Goal: Information Seeking & Learning: Check status

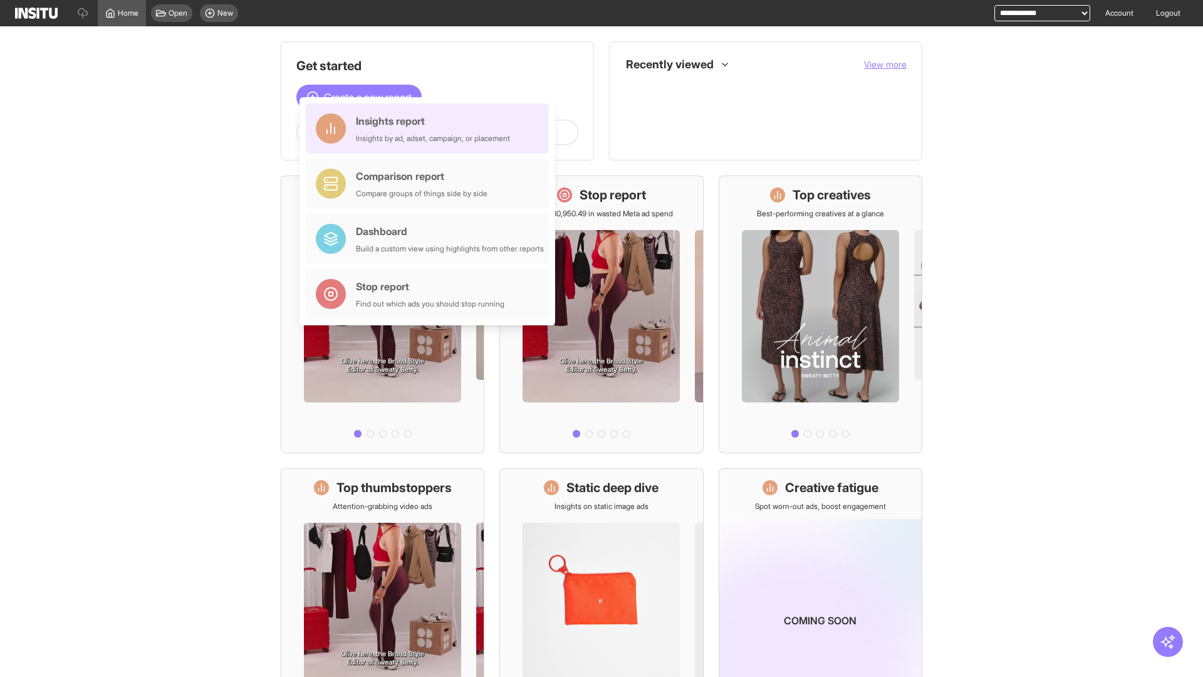
click at [430, 128] on div "Insights report Insights by ad, adset, campaign, or placement" at bounding box center [433, 128] width 154 height 30
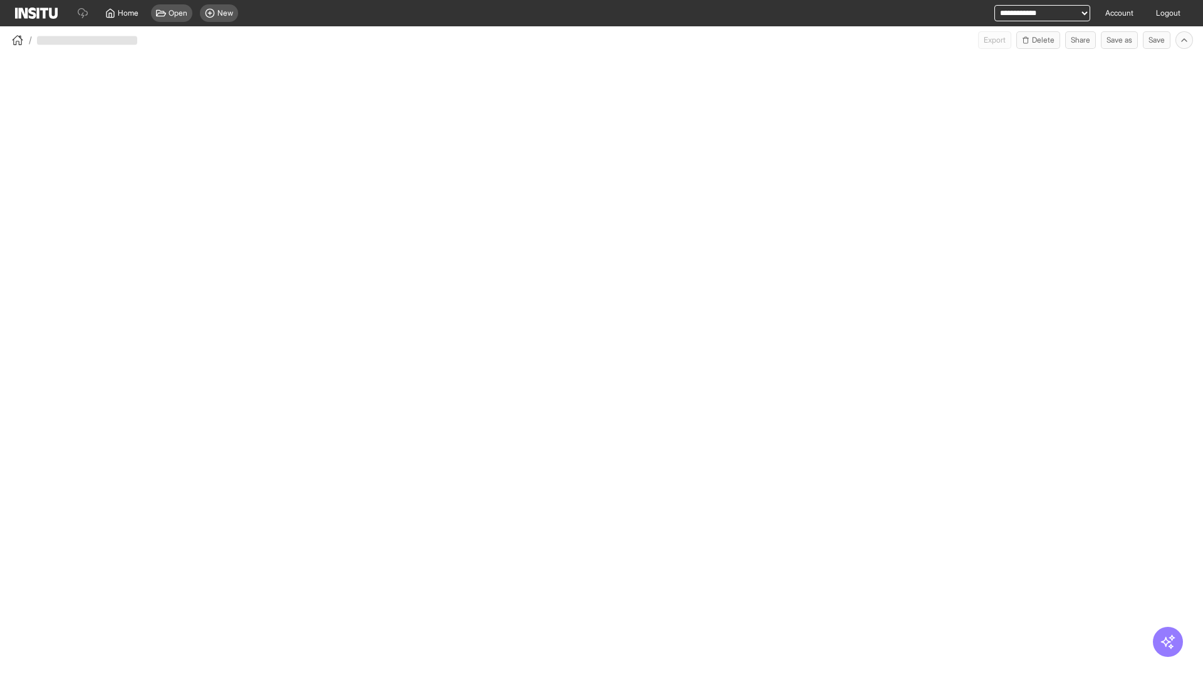
select select "**"
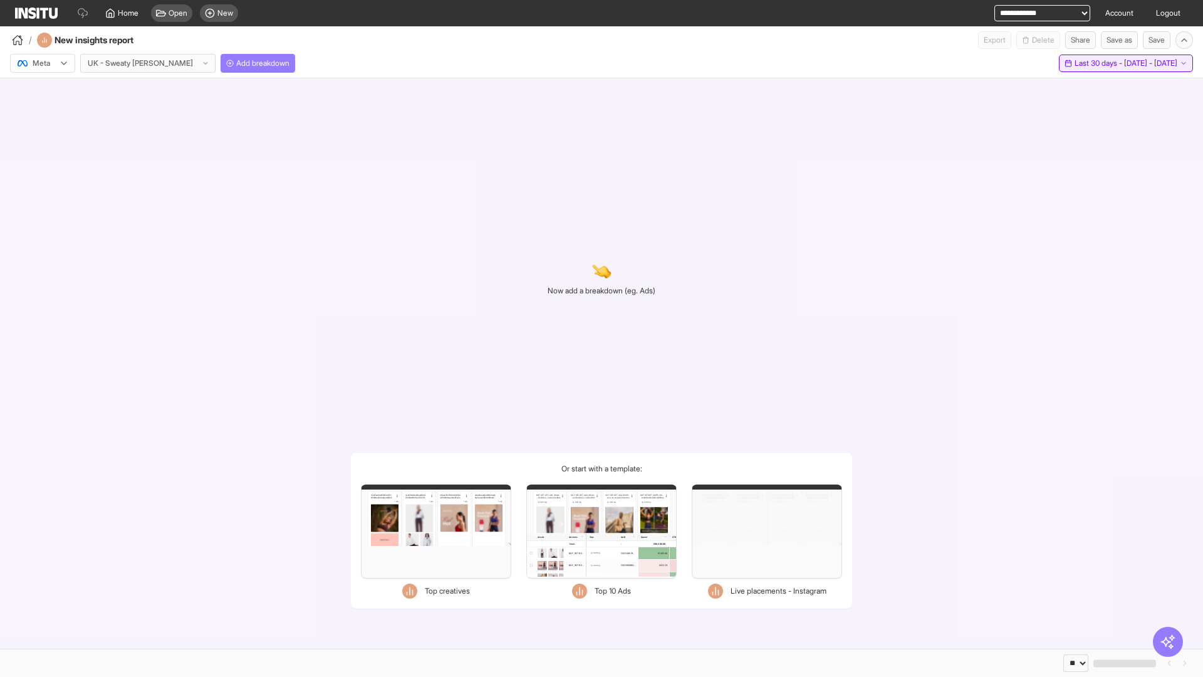
click at [1100, 63] on span "Last 30 days - [DATE] - [DATE]" at bounding box center [1125, 63] width 103 height 10
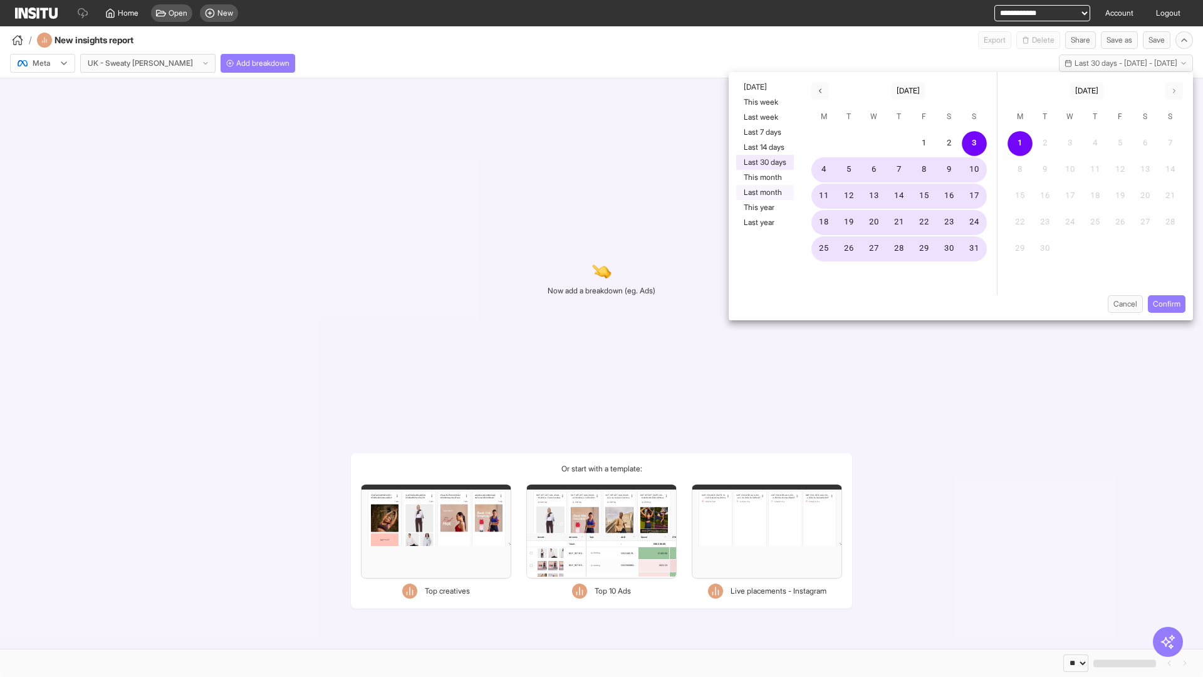
click at [764, 192] on button "Last month" at bounding box center [765, 192] width 58 height 15
